Goal: Transaction & Acquisition: Purchase product/service

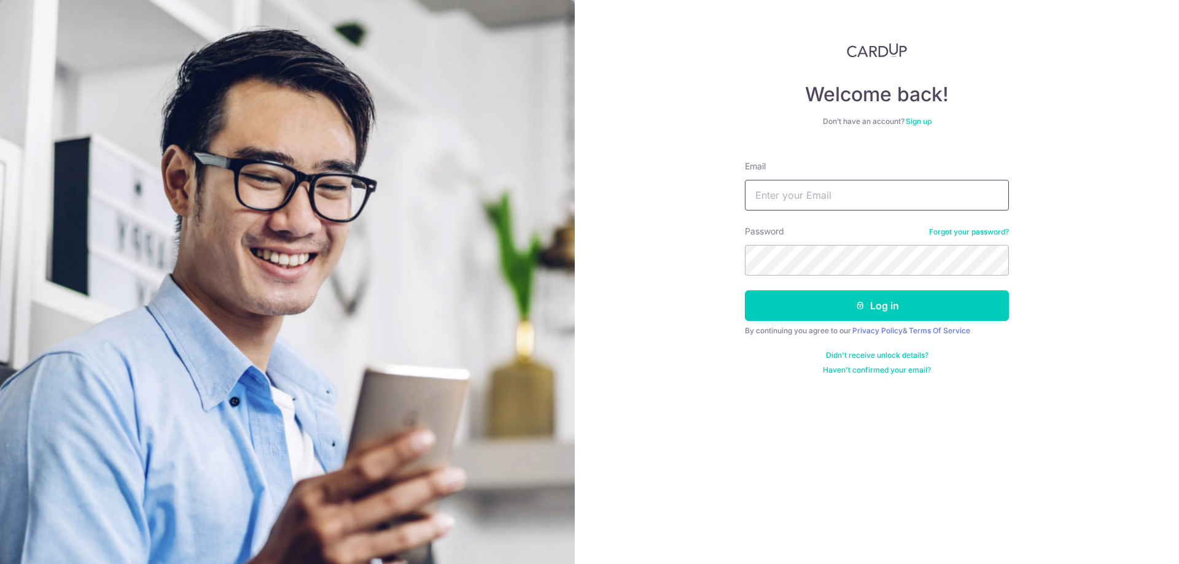
click at [836, 195] on input "Email" at bounding box center [877, 195] width 264 height 31
type input "andrew.sf.lim@gmail.com"
click at [745, 290] on button "Log in" at bounding box center [877, 305] width 264 height 31
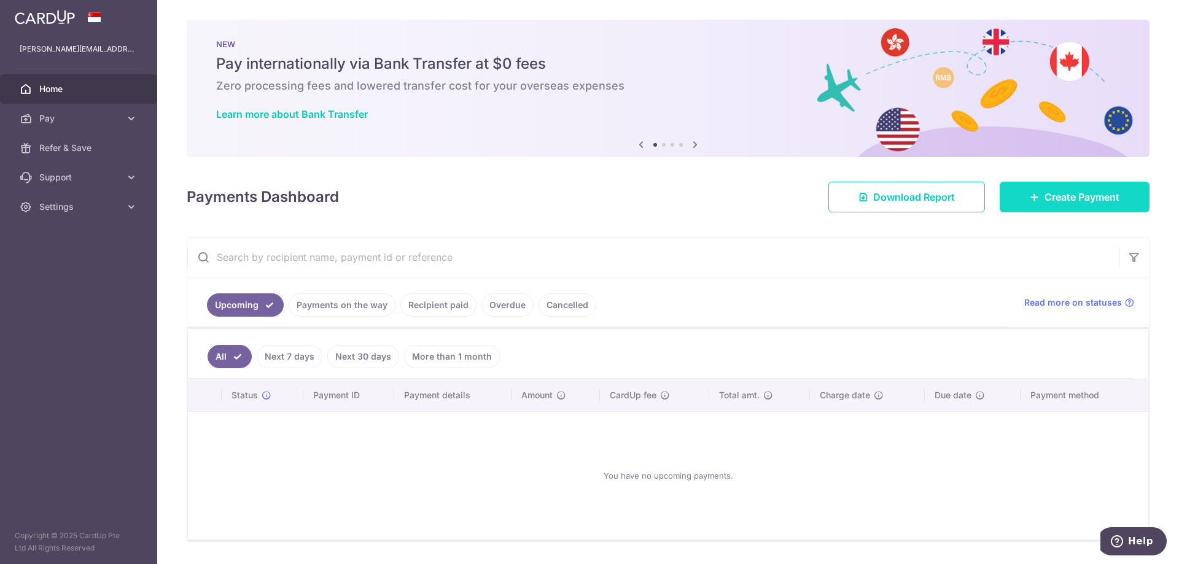
click at [1044, 201] on span "Create Payment" at bounding box center [1081, 197] width 75 height 15
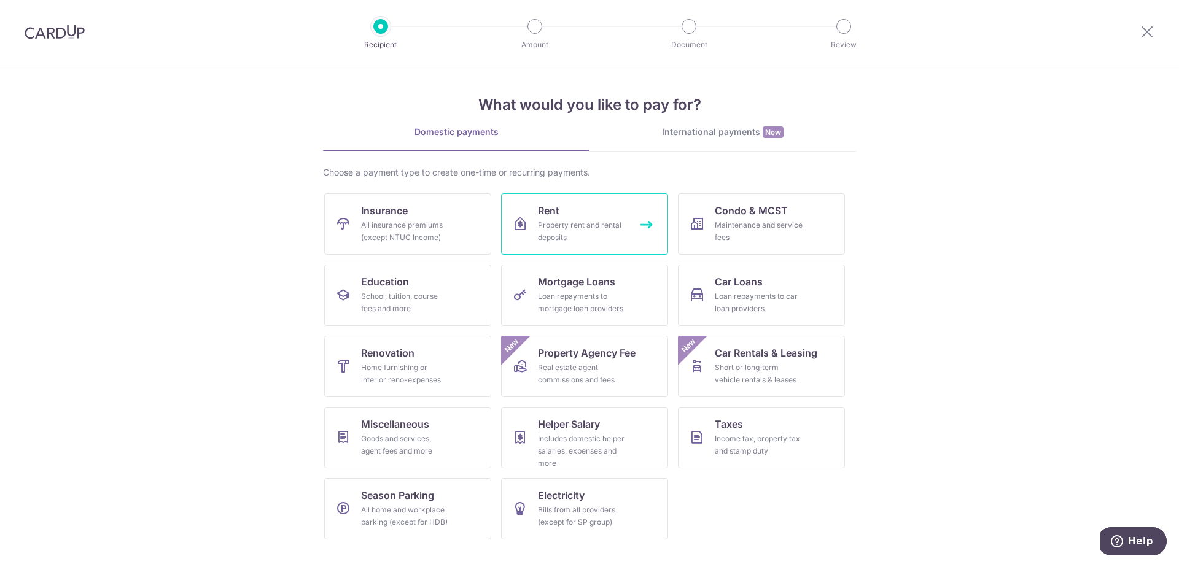
click at [550, 213] on span "Rent" at bounding box center [548, 210] width 21 height 15
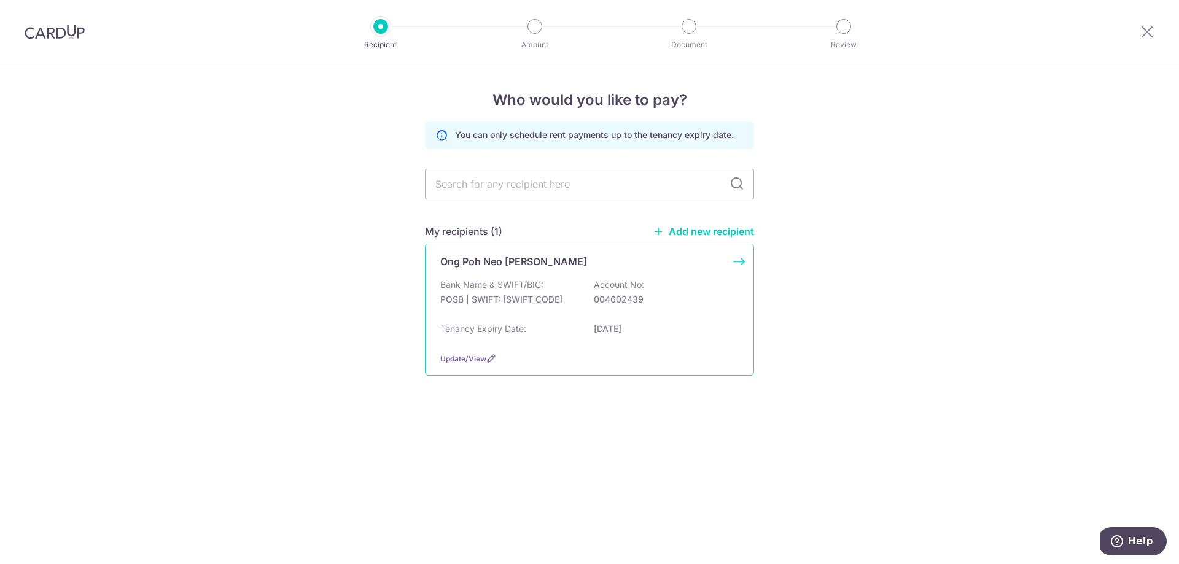
click at [542, 272] on div "Ong Poh Neo [PERSON_NAME] Bank Name & SWIFT/BIC: POSB | SWIFT: [SWIFT_CODE] Acc…" at bounding box center [589, 310] width 329 height 132
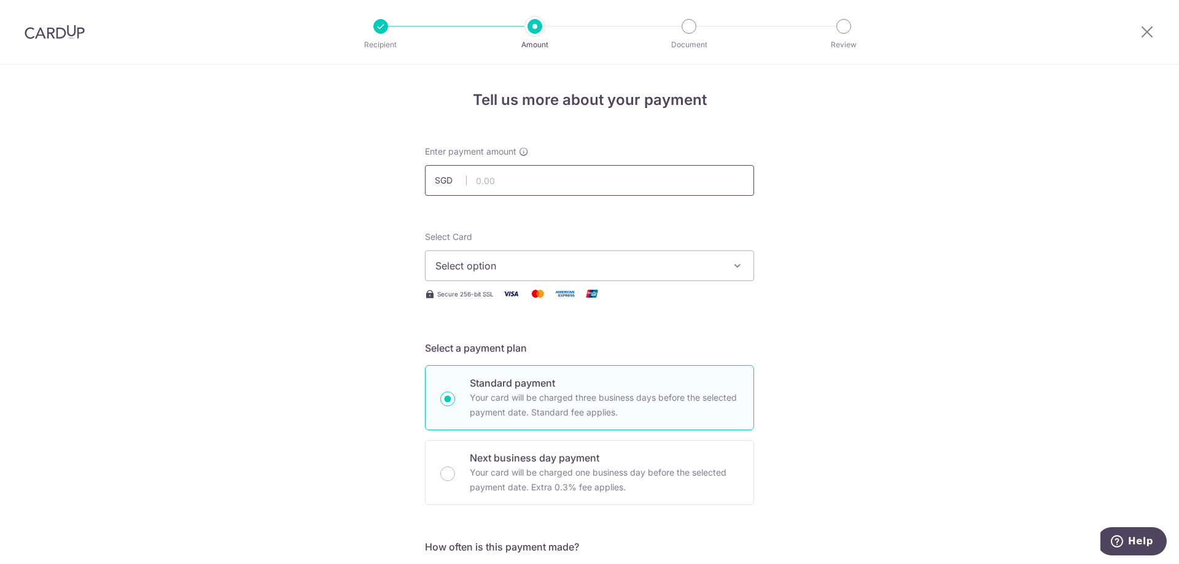
click at [502, 184] on input "text" at bounding box center [589, 180] width 329 height 31
type input "4,250.00"
click at [508, 258] on span "Select option" at bounding box center [578, 265] width 286 height 15
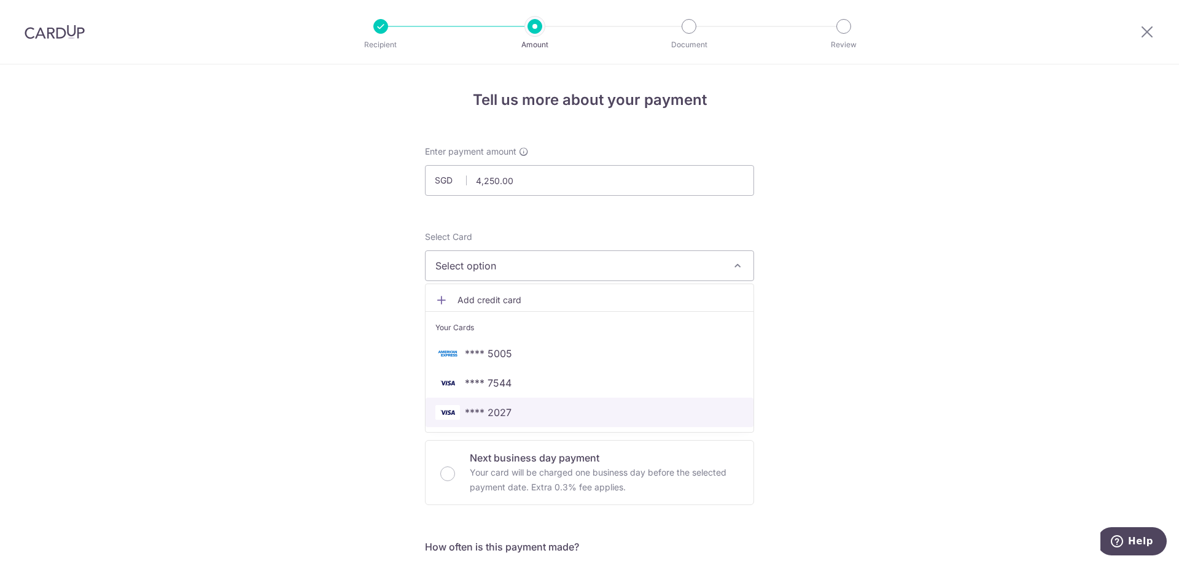
click at [494, 405] on span "**** 2027" at bounding box center [488, 412] width 47 height 15
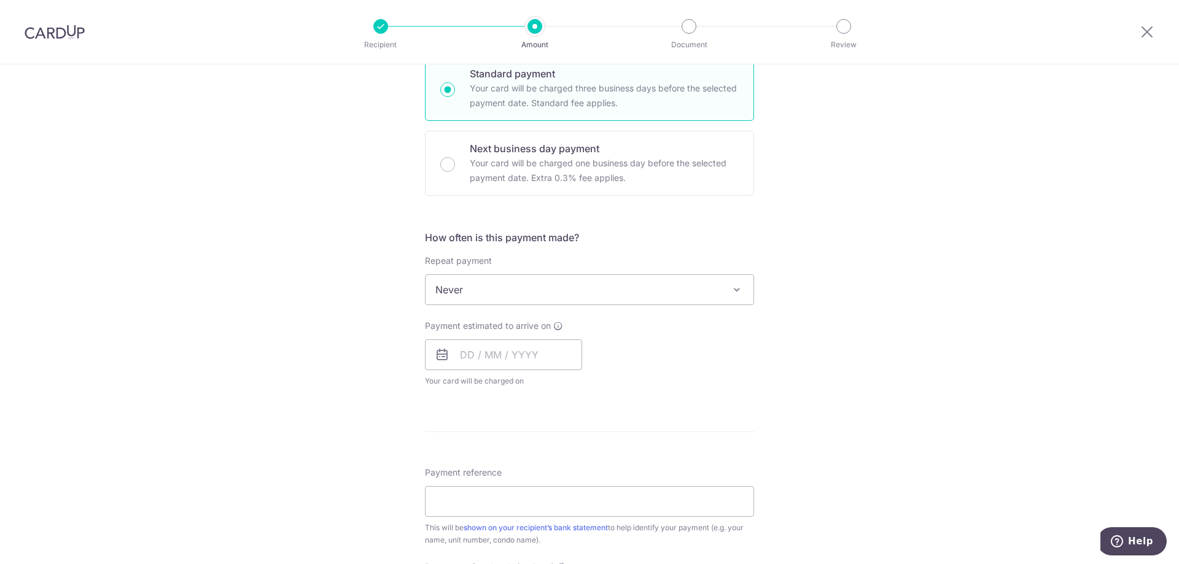
scroll to position [368, 0]
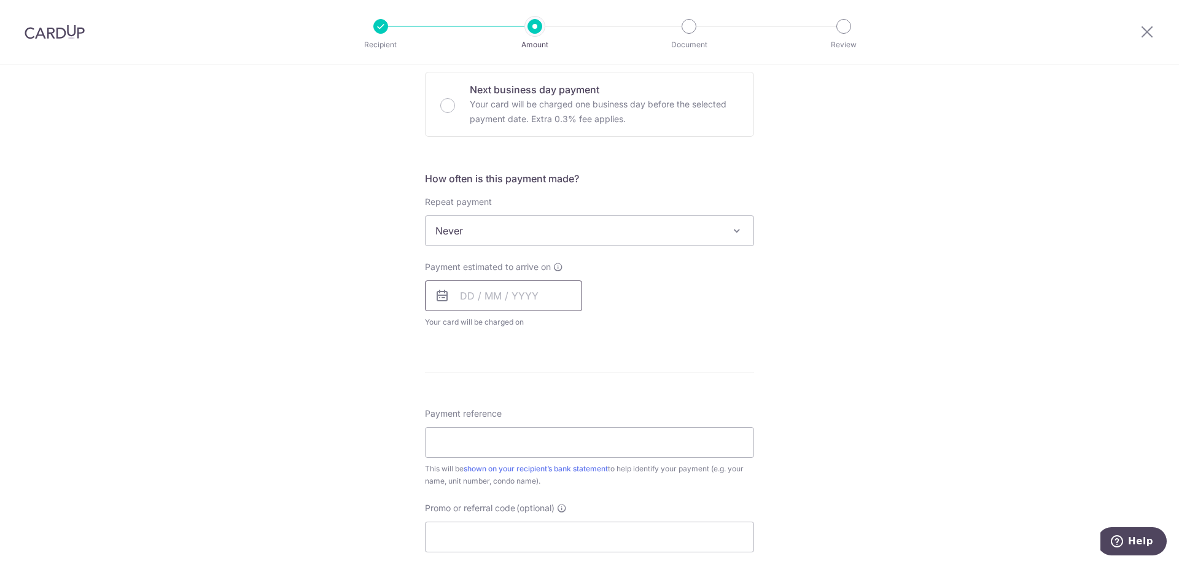
click at [491, 304] on input "text" at bounding box center [503, 296] width 157 height 31
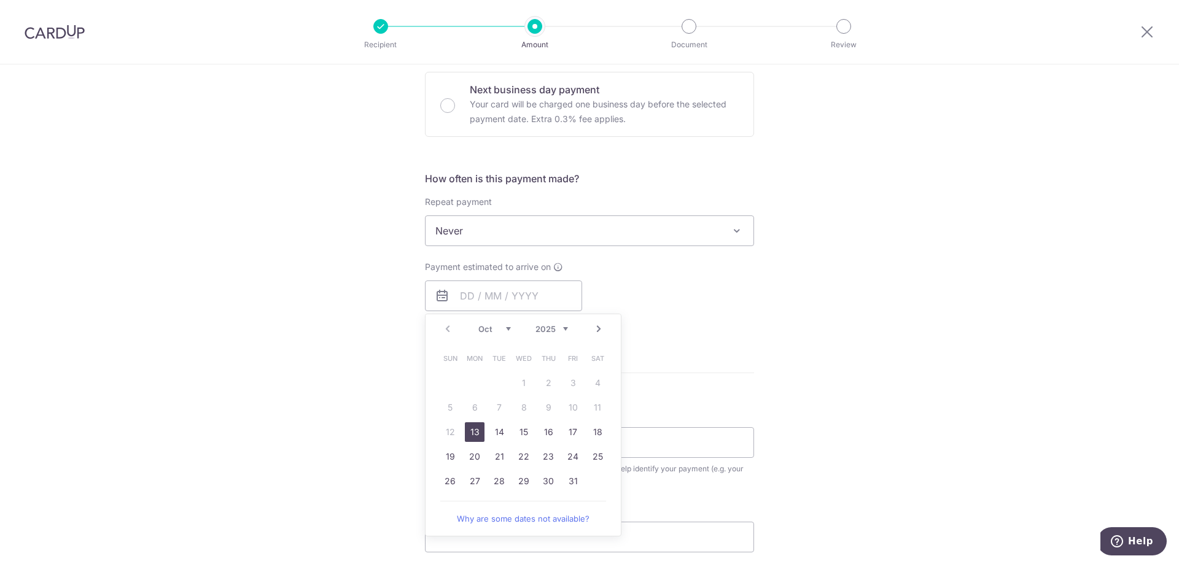
click at [473, 427] on link "13" at bounding box center [475, 432] width 20 height 20
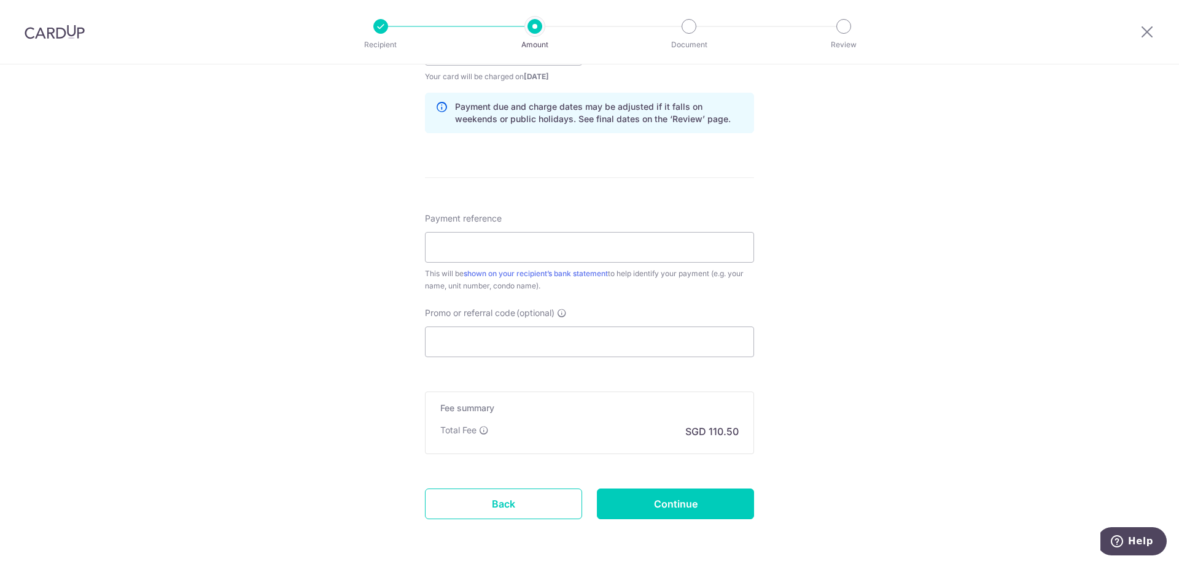
scroll to position [307, 0]
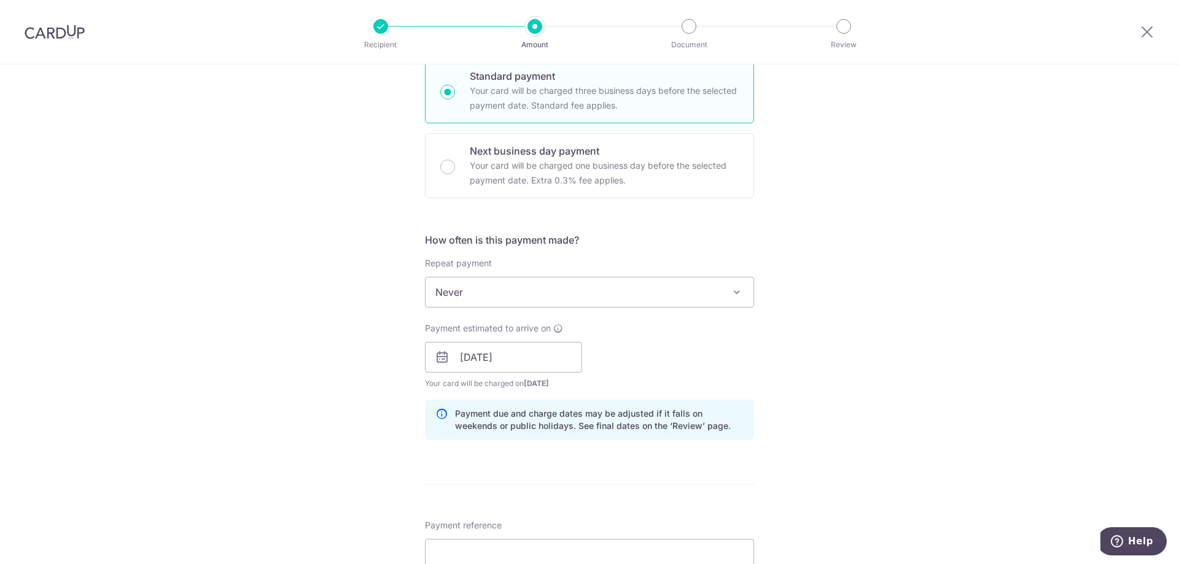
click at [501, 373] on div "Payment estimated to arrive on 13/10/2025 Prev Next Jan Feb Mar Apr May Jun Jul…" at bounding box center [503, 356] width 157 height 68
click at [503, 362] on input "13/10/2025" at bounding box center [503, 357] width 157 height 31
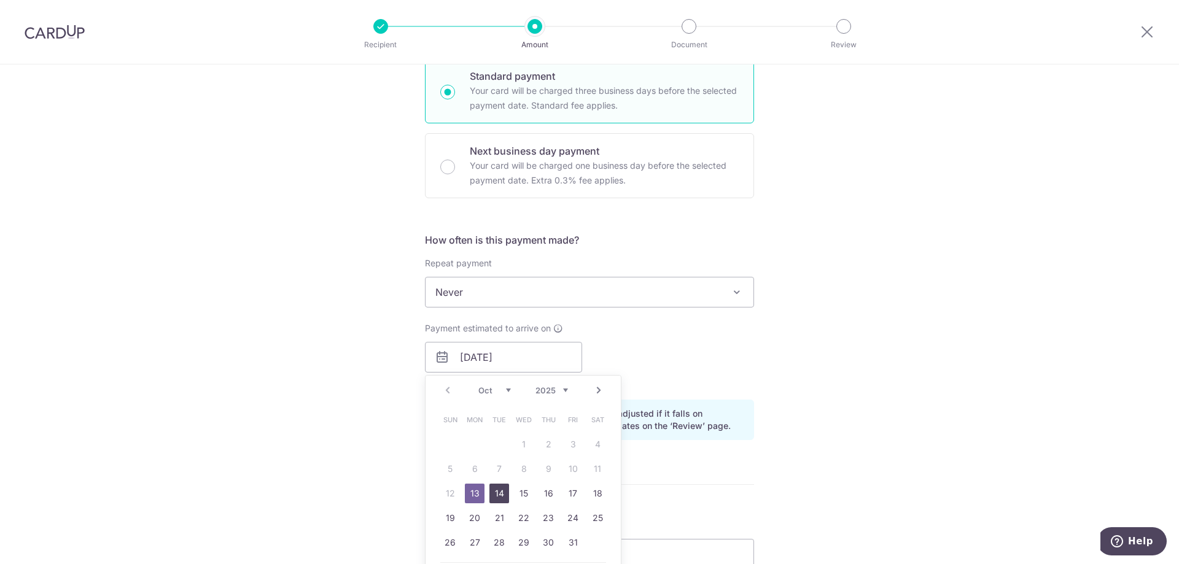
click at [500, 494] on link "14" at bounding box center [499, 494] width 20 height 20
type input "[DATE]"
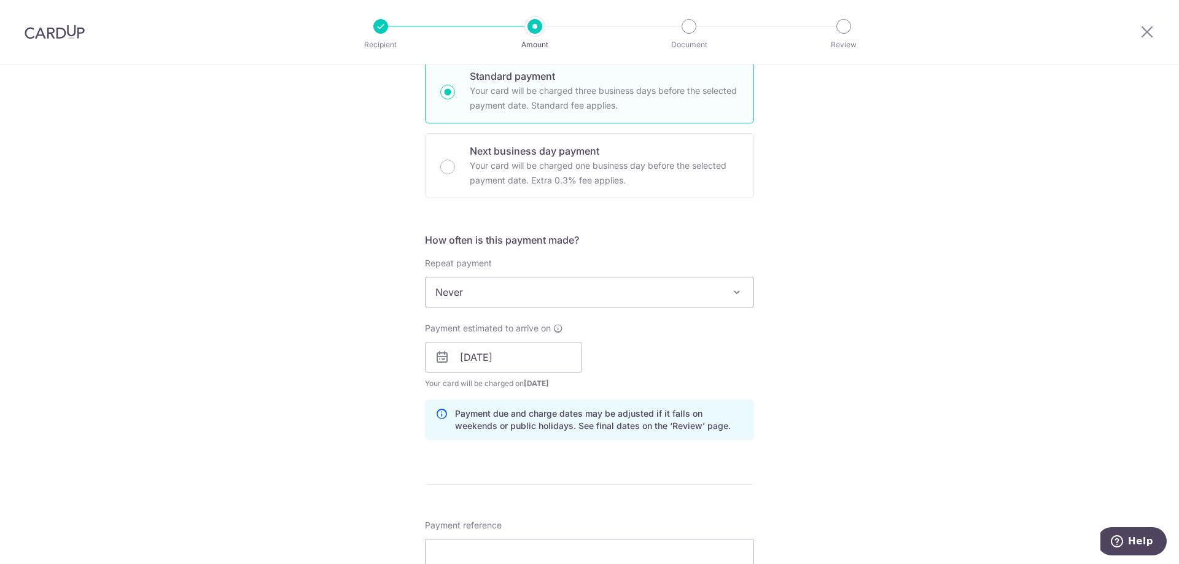
click at [354, 365] on div "Tell us more about your payment Enter payment amount SGD 4,250.00 4250.00 Selec…" at bounding box center [589, 337] width 1179 height 1161
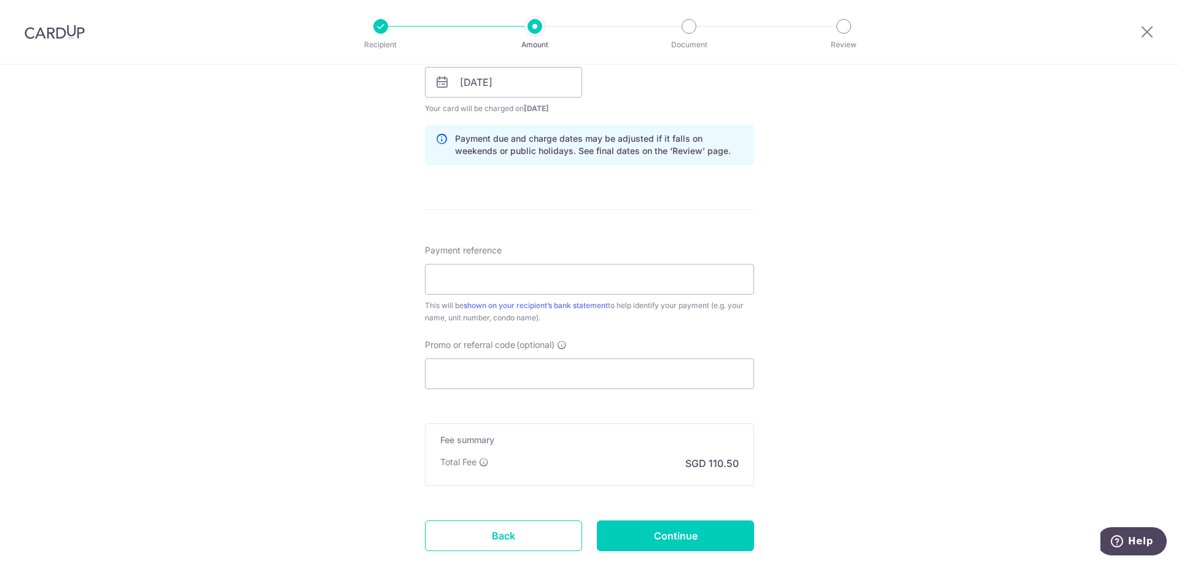
scroll to position [614, 0]
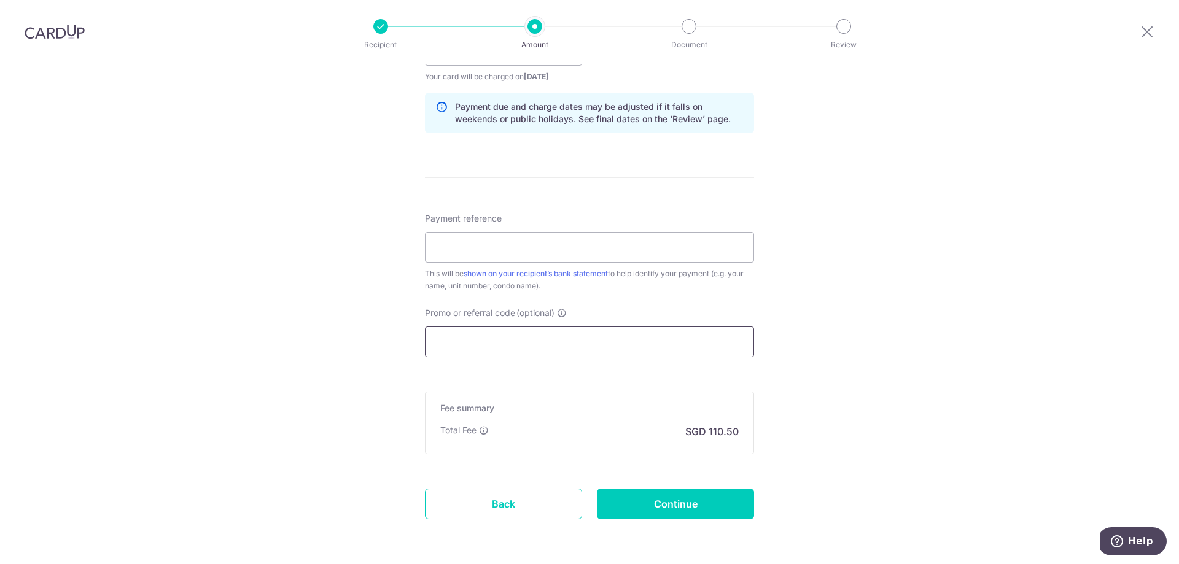
click at [497, 338] on input "Promo or referral code (optional)" at bounding box center [589, 342] width 329 height 31
paste input "SAVERENT179"
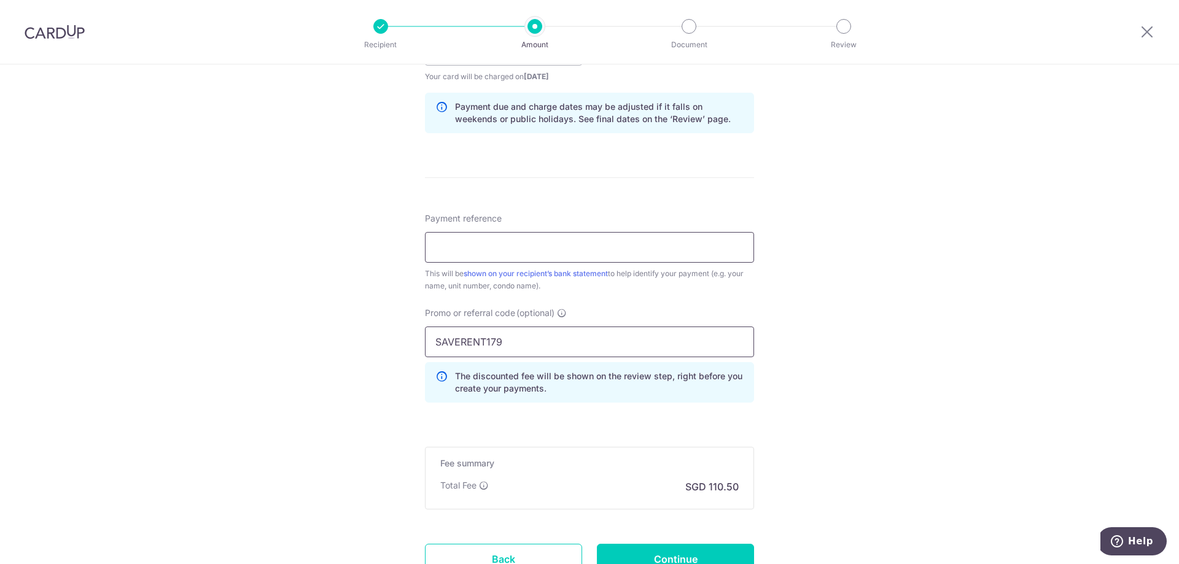
type input "SAVERENT179"
click at [494, 251] on input "Payment reference" at bounding box center [589, 247] width 329 height 31
type input "rent"
click at [851, 338] on div "Tell us more about your payment Enter payment amount SGD 4,250.00 4250.00 Selec…" at bounding box center [589, 58] width 1179 height 1216
click at [657, 416] on form "Enter payment amount SGD 4,250.00 4250.00 Select Card **** 2027 Add credit card…" at bounding box center [589, 71] width 329 height 1078
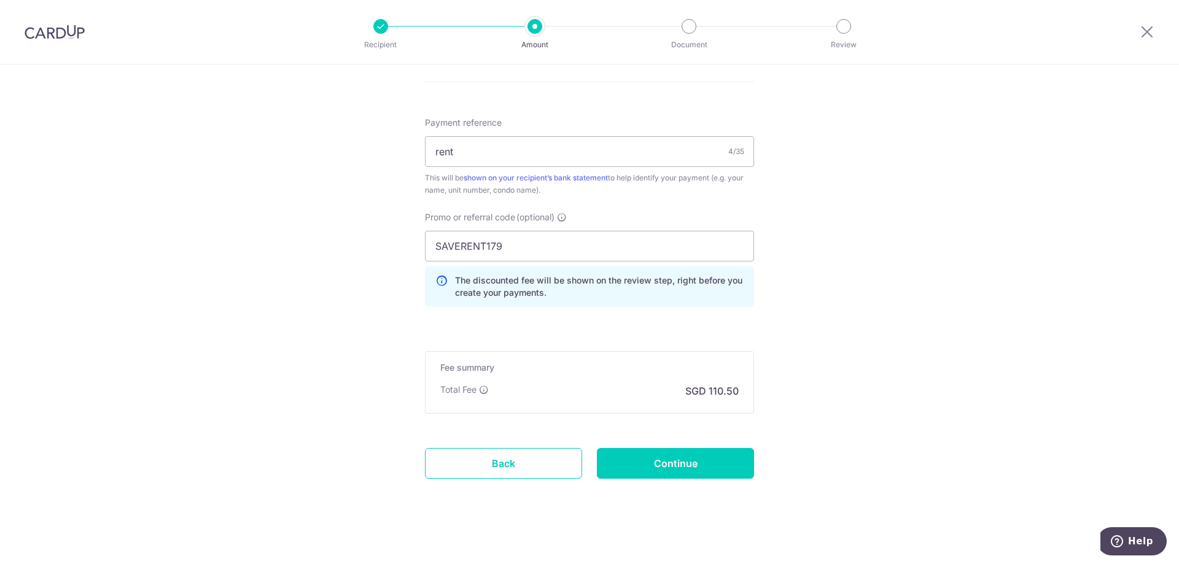
scroll to position [717, 0]
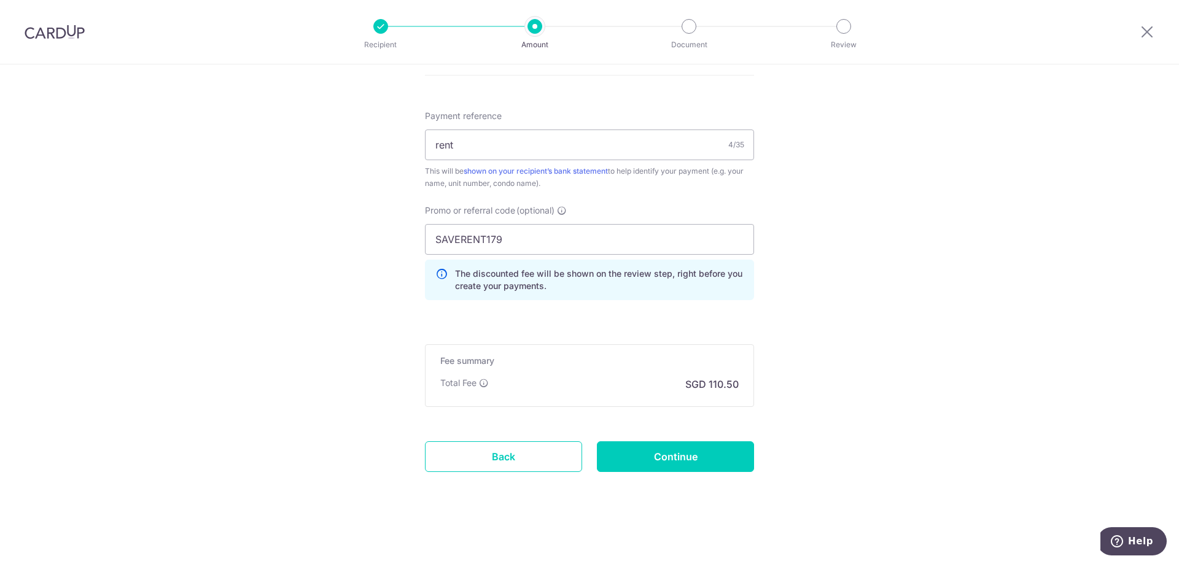
click at [634, 445] on input "Continue" at bounding box center [675, 456] width 157 height 31
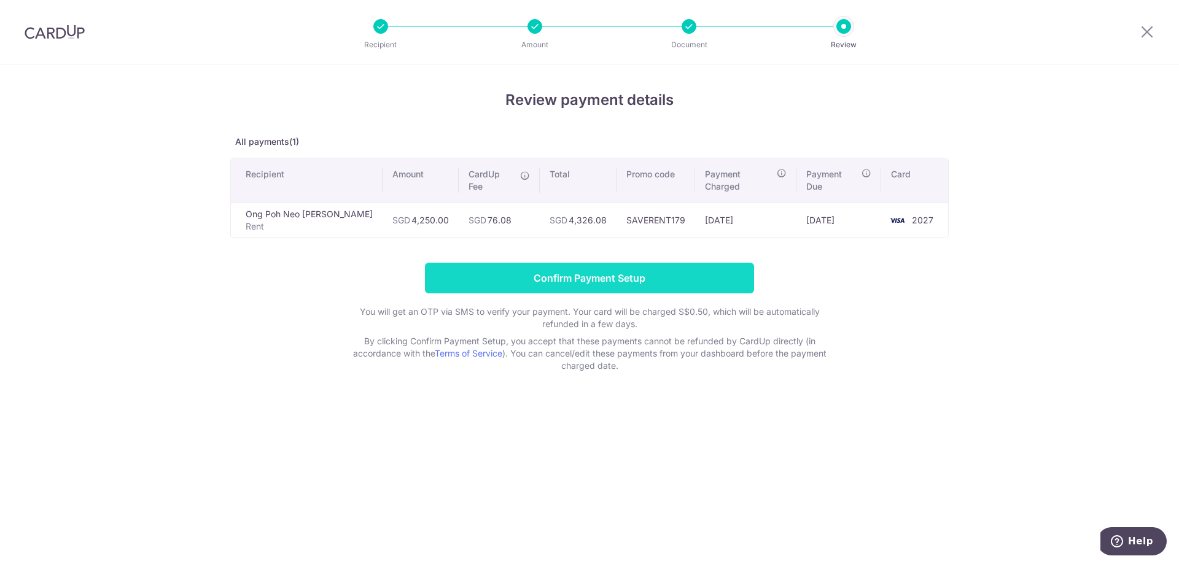
click at [557, 265] on input "Confirm Payment Setup" at bounding box center [589, 278] width 329 height 31
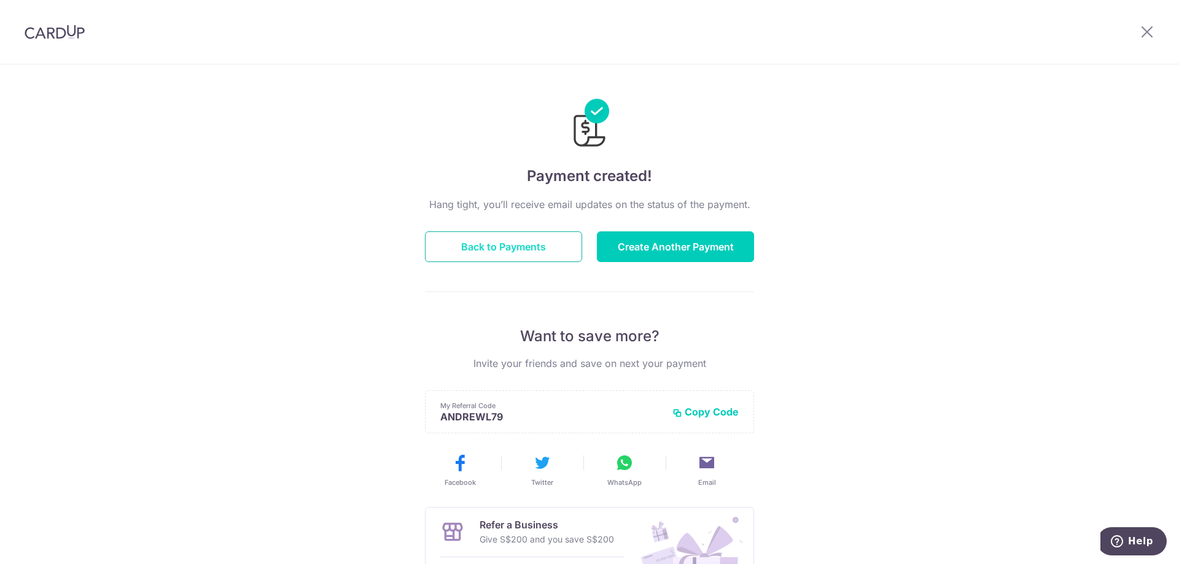
click at [511, 244] on button "Back to Payments" at bounding box center [503, 246] width 157 height 31
